Goal: Information Seeking & Learning: Find specific fact

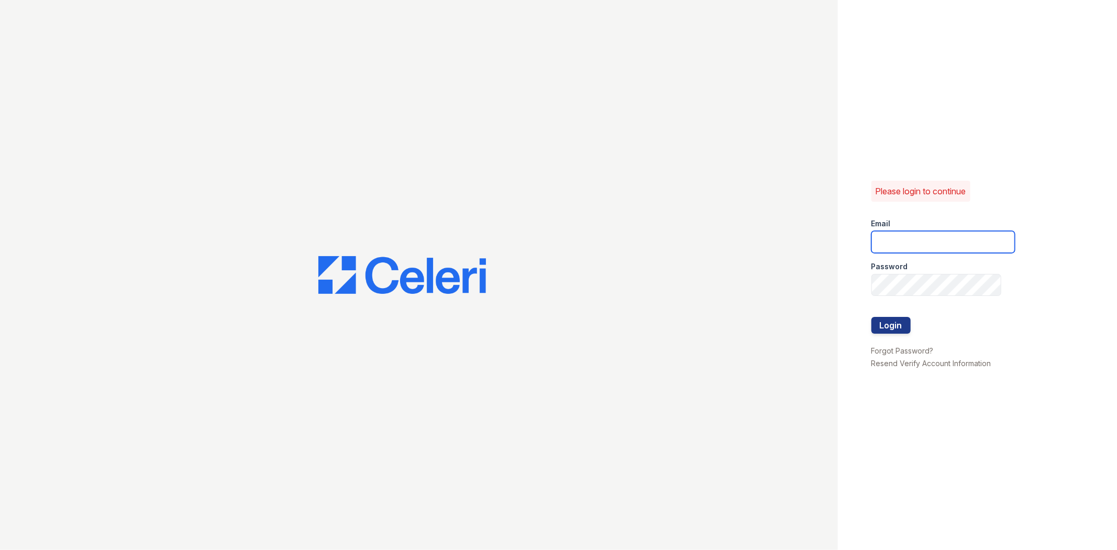
click at [908, 240] on input "email" at bounding box center [944, 242] width 144 height 22
type input "gmarchese@trinity-pm.com"
click at [872, 317] on button "Login" at bounding box center [891, 325] width 39 height 17
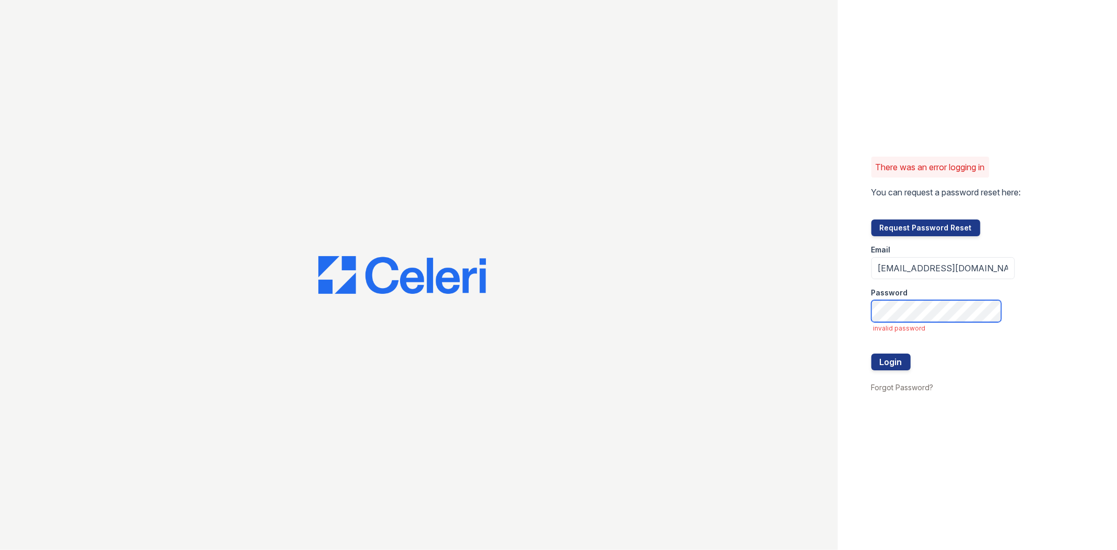
click at [872, 354] on button "Login" at bounding box center [891, 362] width 39 height 17
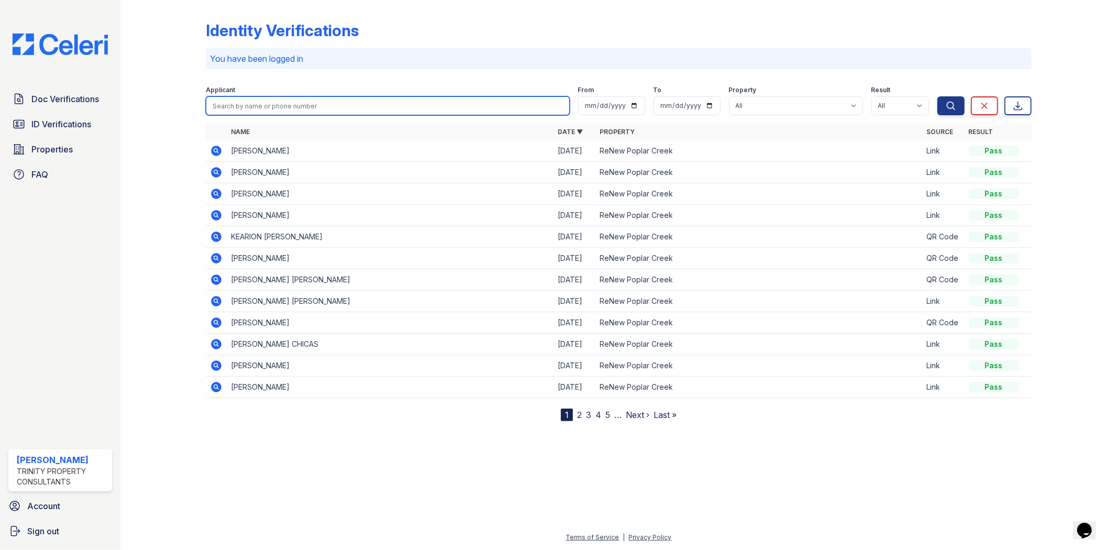
click at [248, 107] on input "search" at bounding box center [388, 105] width 364 height 19
type input "g"
type input "giu"
click at [938, 96] on button "Search" at bounding box center [951, 105] width 27 height 19
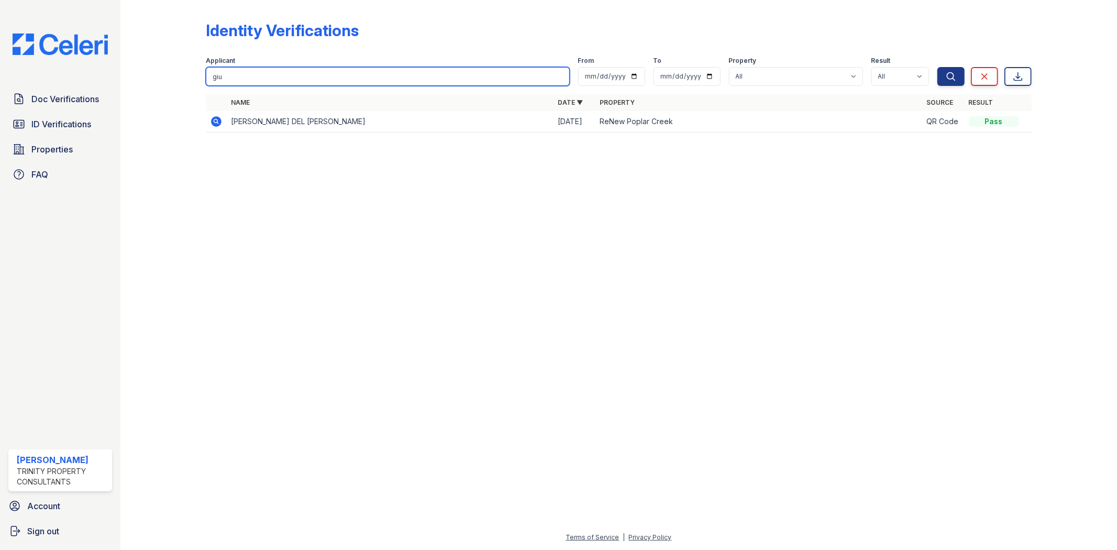
drag, startPoint x: 284, startPoint y: 75, endPoint x: 136, endPoint y: 64, distance: 148.1
click at [136, 64] on div "Identity Verifications Filter Applicant giu From To Property All ReNew Poplar C…" at bounding box center [618, 275] width 997 height 550
type input "carlos"
click at [938, 67] on button "Search" at bounding box center [951, 76] width 27 height 19
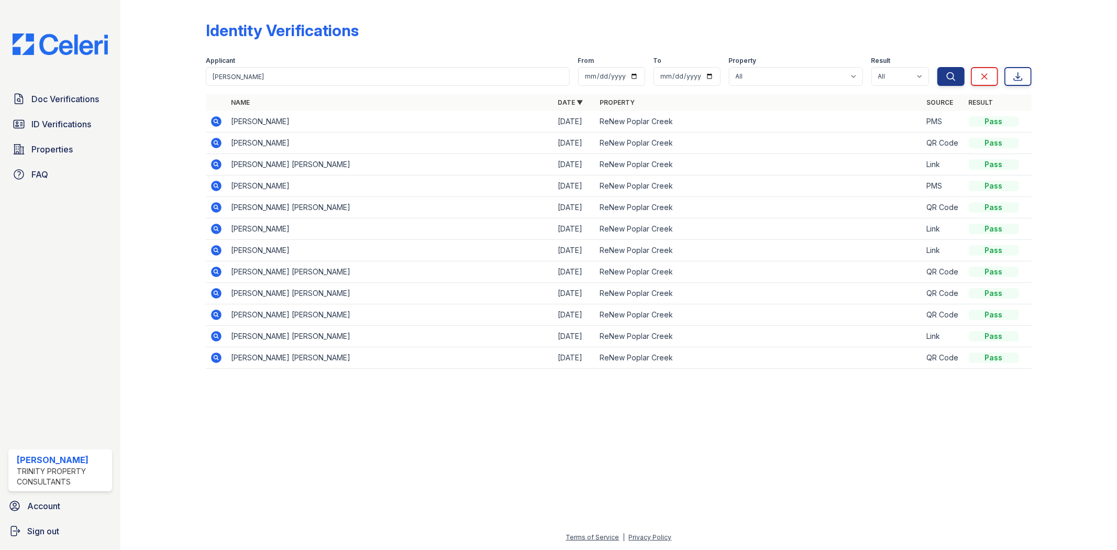
click at [217, 125] on icon at bounding box center [217, 121] width 10 height 10
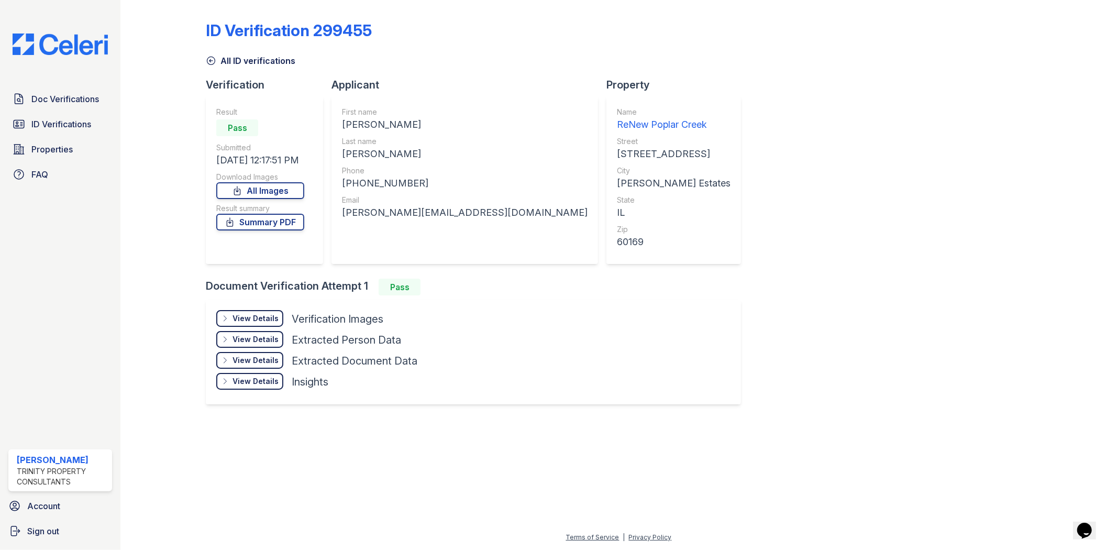
click at [261, 313] on div "View Details" at bounding box center [256, 318] width 46 height 10
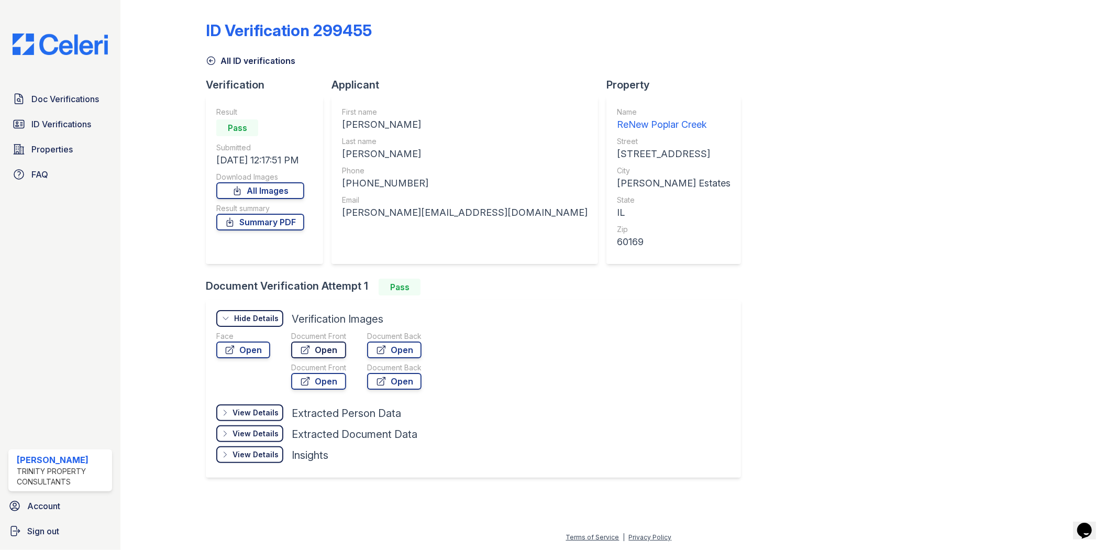
click at [328, 343] on link "Open" at bounding box center [318, 350] width 55 height 17
drag, startPoint x: 414, startPoint y: 180, endPoint x: 344, endPoint y: 184, distance: 70.3
click at [344, 184] on div "+16303800785" at bounding box center [465, 183] width 246 height 15
copy div "+16303800785"
drag, startPoint x: 454, startPoint y: 217, endPoint x: 334, endPoint y: 221, distance: 120.0
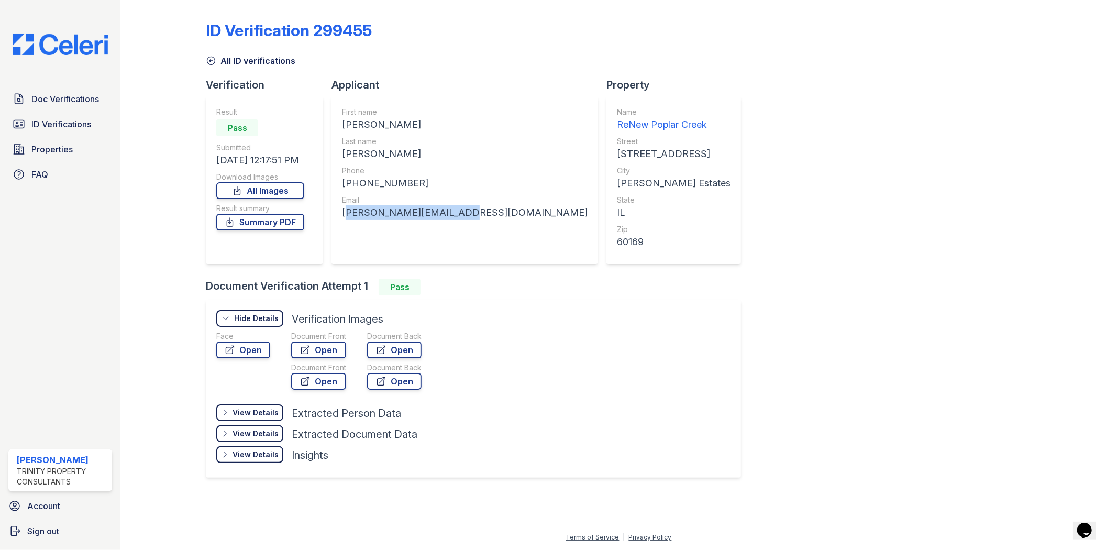
click at [334, 221] on div "First name Carlos Last name Santana Phone +16303800785 Email santana.cl14@gmail…" at bounding box center [465, 180] width 267 height 168
copy div "santana.cl14@gmail.com"
click at [213, 59] on icon at bounding box center [211, 61] width 10 height 10
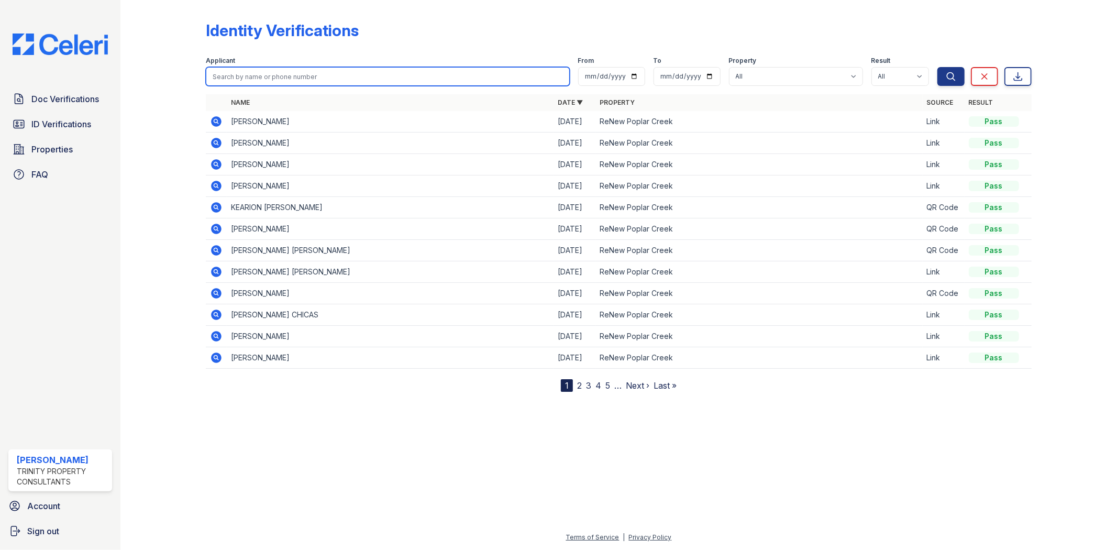
click at [248, 70] on input "search" at bounding box center [388, 76] width 364 height 19
type input "jerly"
click at [938, 67] on button "Search" at bounding box center [951, 76] width 27 height 19
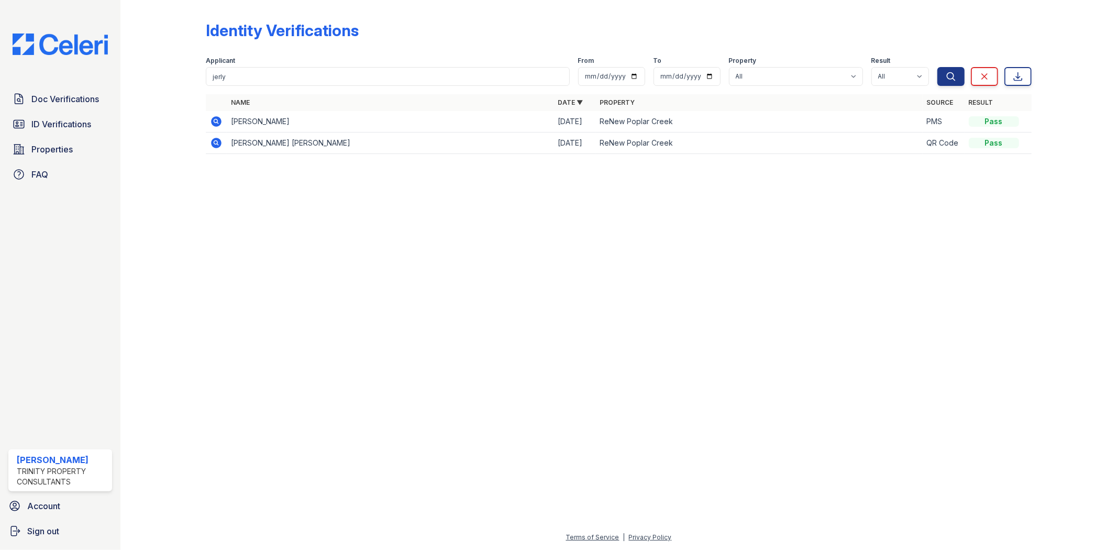
click at [219, 120] on icon at bounding box center [217, 121] width 10 height 10
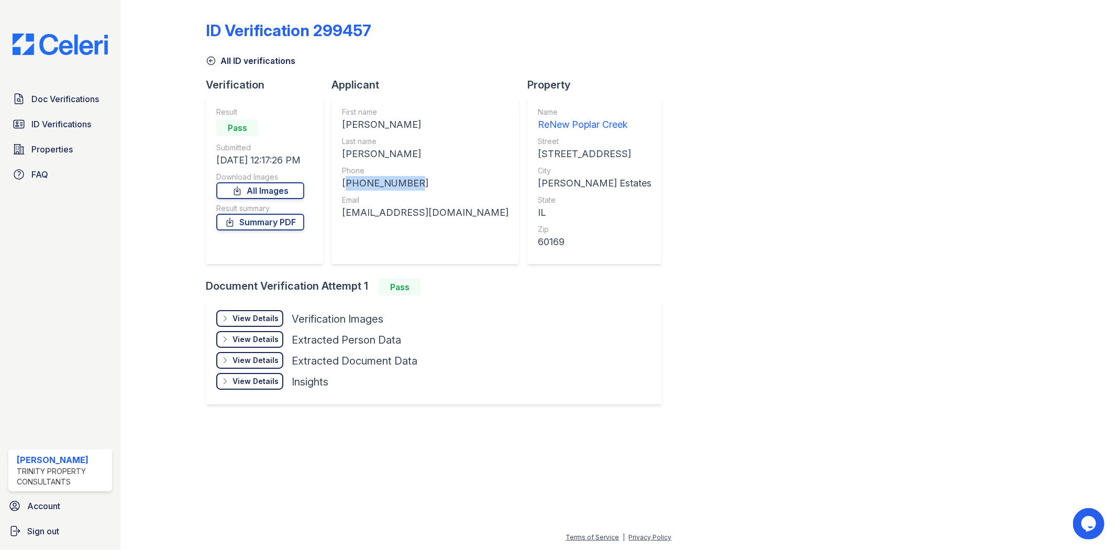
drag, startPoint x: 416, startPoint y: 181, endPoint x: 343, endPoint y: 187, distance: 73.0
click at [343, 187] on div "[PHONE_NUMBER]" at bounding box center [425, 183] width 167 height 15
copy div "+16303800738"
drag, startPoint x: 436, startPoint y: 213, endPoint x: 339, endPoint y: 215, distance: 97.0
click at [339, 215] on div "First name Jerly Last name Silva Phone +16303800738 Email jerly16@gmail.com" at bounding box center [426, 180] width 188 height 168
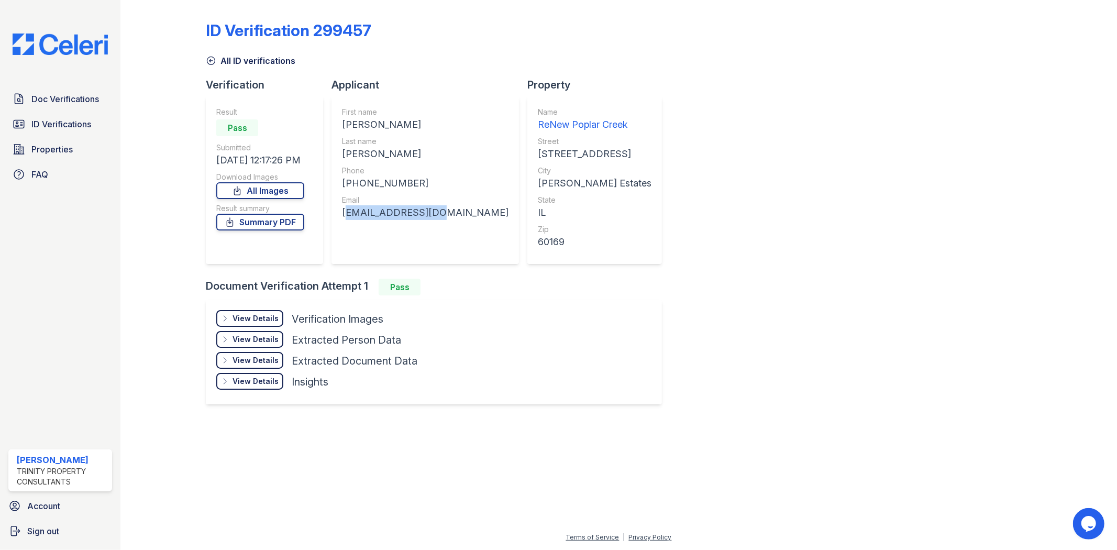
copy div "jerly16@gmail.com"
click at [268, 314] on div "View Details" at bounding box center [256, 318] width 46 height 10
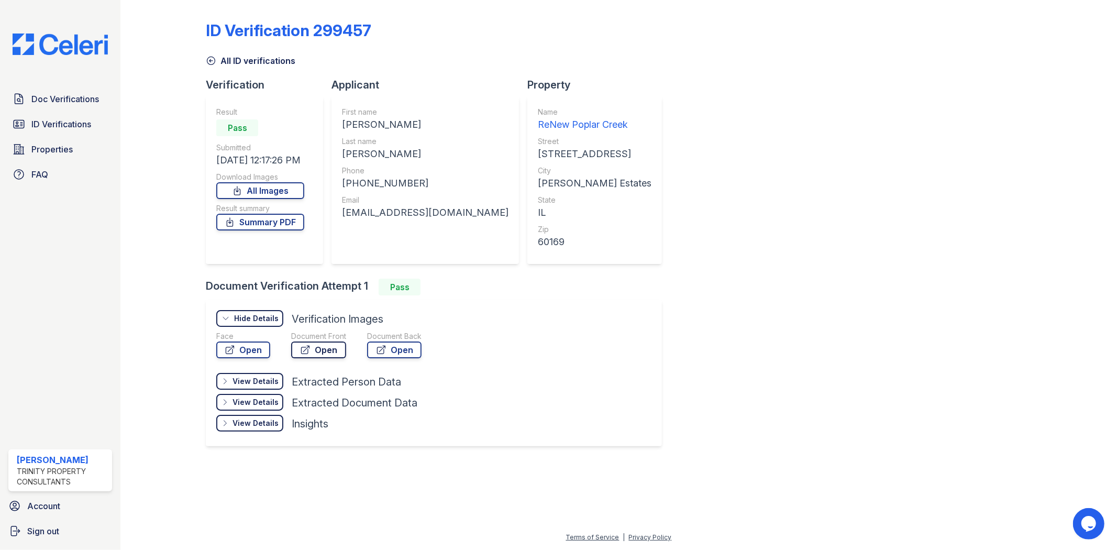
click at [310, 348] on icon at bounding box center [305, 350] width 10 height 10
click at [70, 126] on span "ID Verifications" at bounding box center [61, 124] width 60 height 13
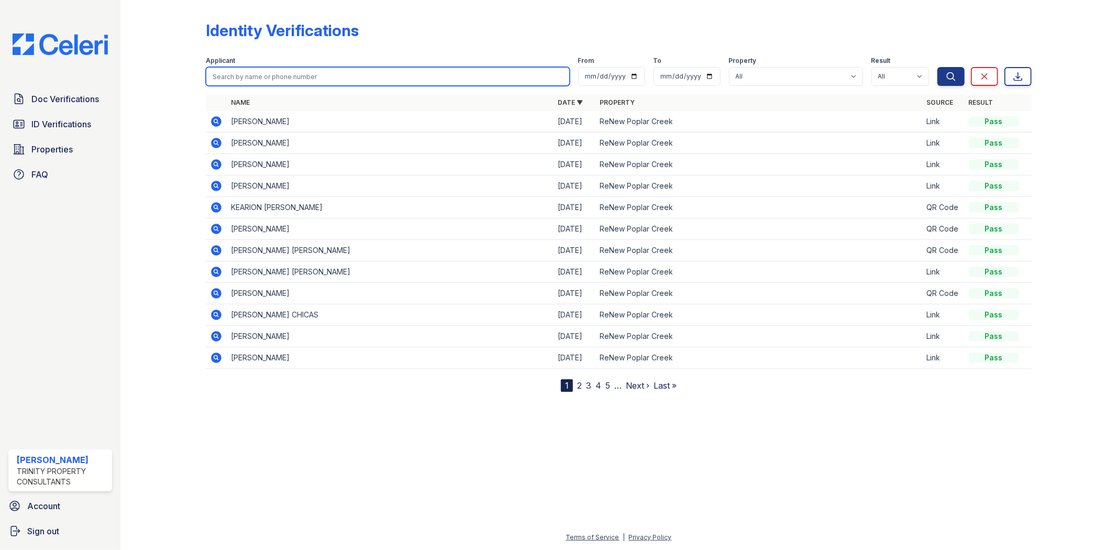
click at [273, 79] on input "search" at bounding box center [388, 76] width 364 height 19
type input "valeria"
click at [938, 67] on button "Search" at bounding box center [951, 76] width 27 height 19
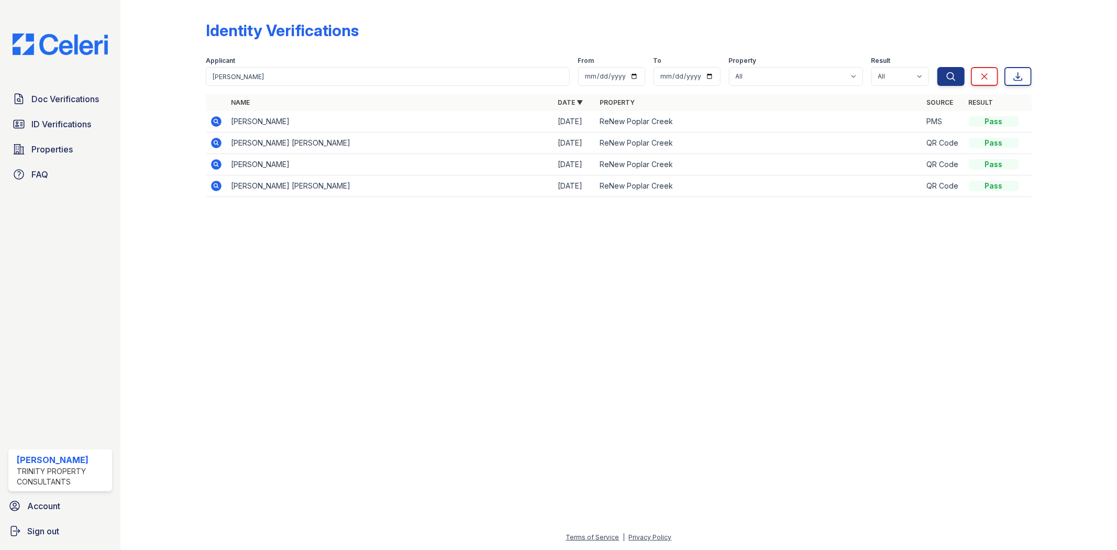
click at [220, 121] on icon at bounding box center [217, 121] width 10 height 10
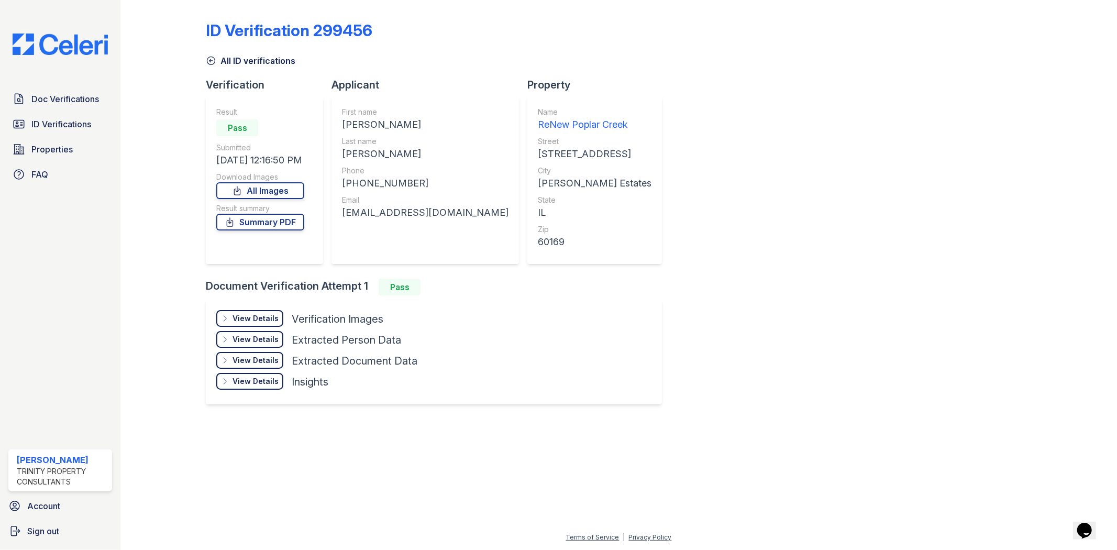
click at [264, 315] on div "View Details" at bounding box center [256, 318] width 46 height 10
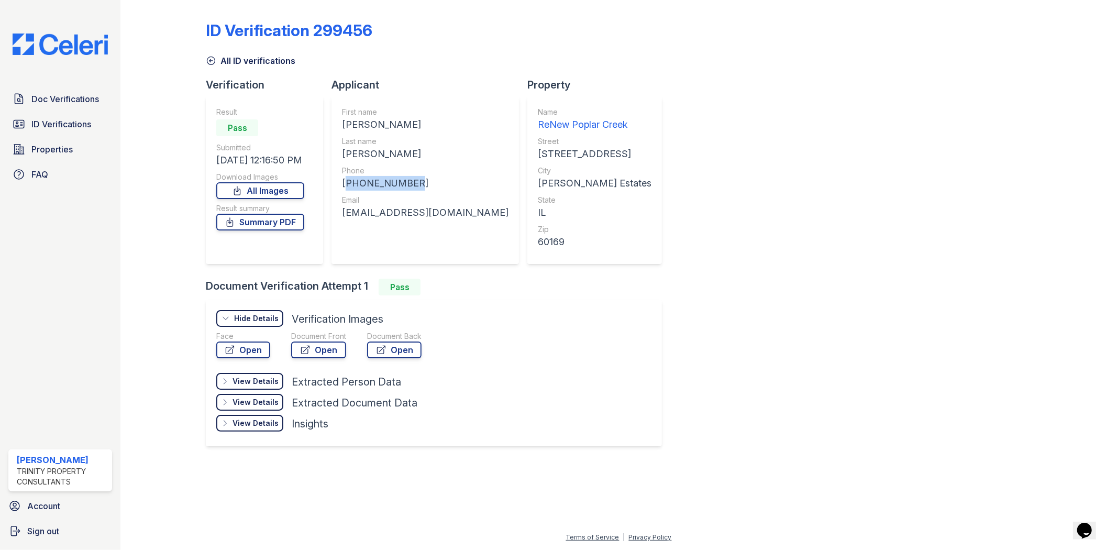
drag, startPoint x: 414, startPoint y: 182, endPoint x: 344, endPoint y: 188, distance: 70.9
click at [344, 188] on div "[PHONE_NUMBER]" at bounding box center [425, 183] width 167 height 15
copy div "[PHONE_NUMBER]"
drag, startPoint x: 479, startPoint y: 219, endPoint x: 338, endPoint y: 219, distance: 140.4
click at [338, 219] on div "First name [PERSON_NAME] Last name [PERSON_NAME] Phone [PHONE_NUMBER] Email [EM…" at bounding box center [426, 180] width 188 height 168
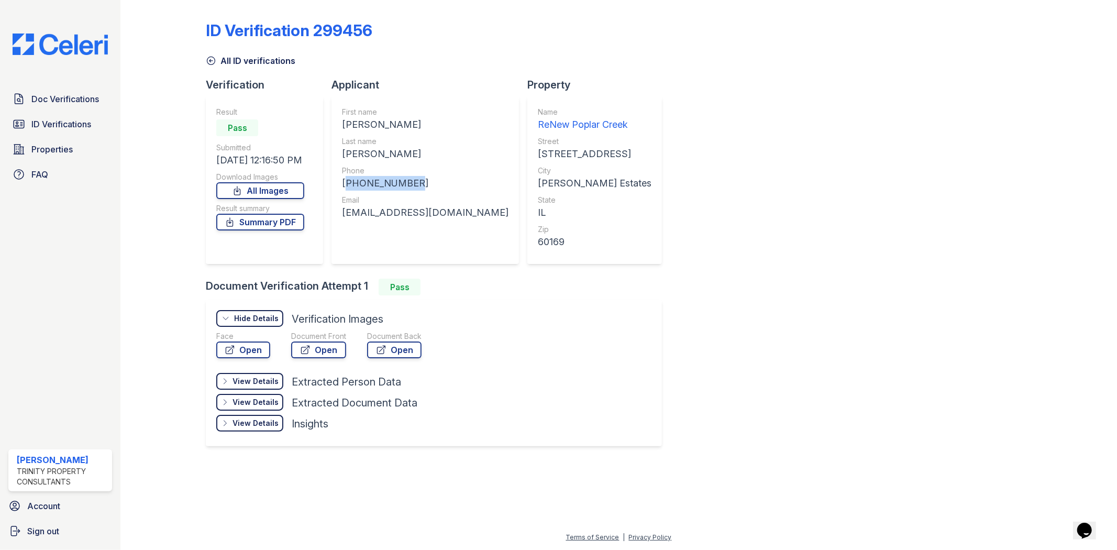
copy div "[EMAIL_ADDRESS][DOMAIN_NAME]"
click at [325, 352] on link "Open" at bounding box center [318, 350] width 55 height 17
click at [82, 128] on span "ID Verifications" at bounding box center [61, 124] width 60 height 13
